Goal: Task Accomplishment & Management: Complete application form

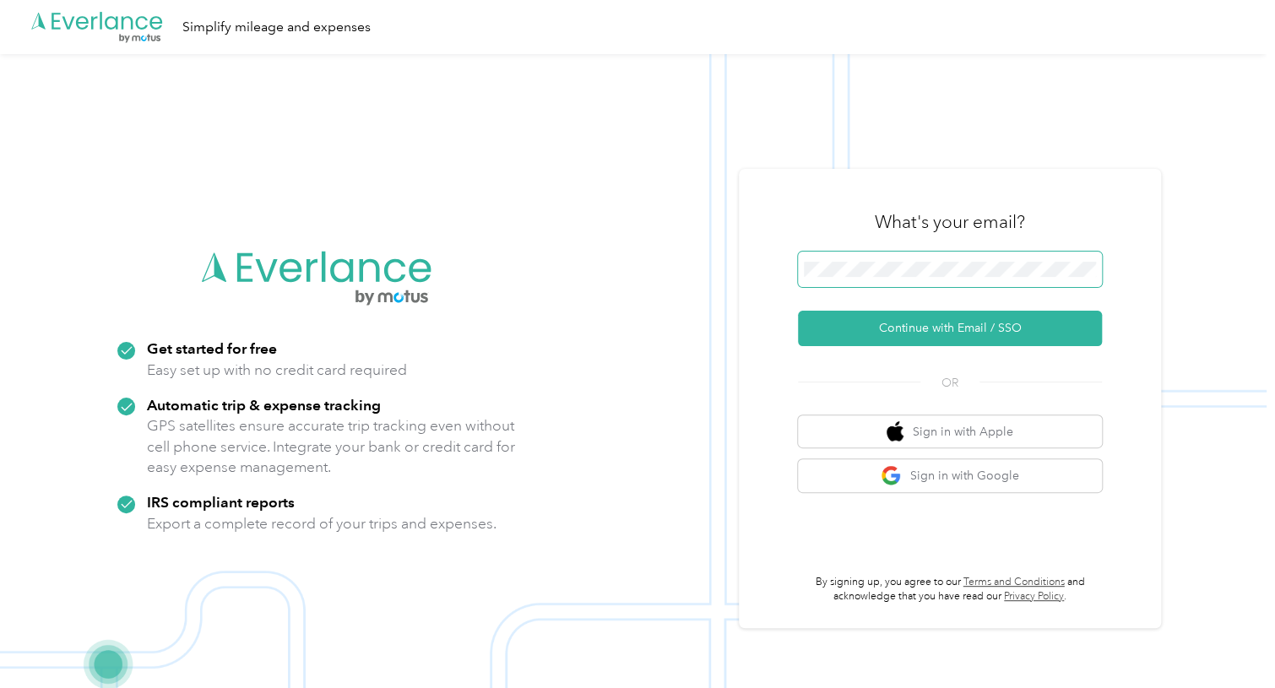
click at [932, 279] on span at bounding box center [950, 269] width 304 height 35
click at [927, 277] on span at bounding box center [950, 269] width 304 height 35
click at [924, 279] on span at bounding box center [950, 269] width 304 height 35
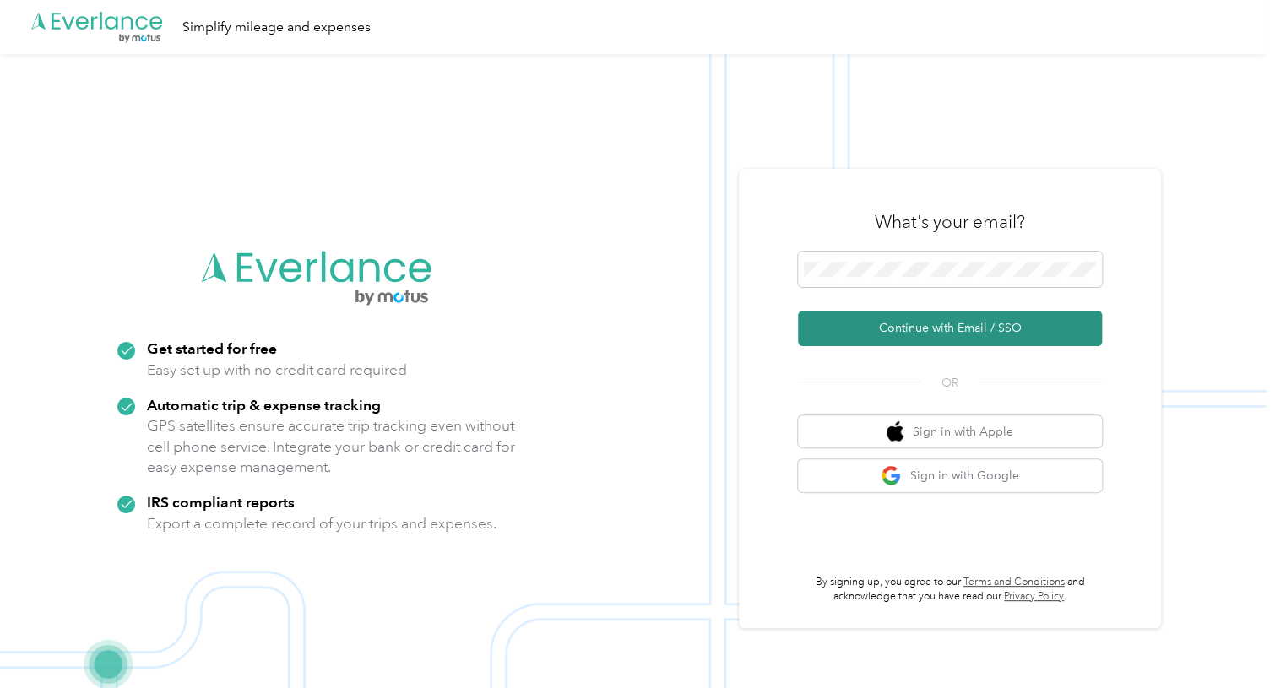
click at [875, 325] on button "Continue with Email / SSO" at bounding box center [950, 328] width 304 height 35
